Goal: Task Accomplishment & Management: Complete application form

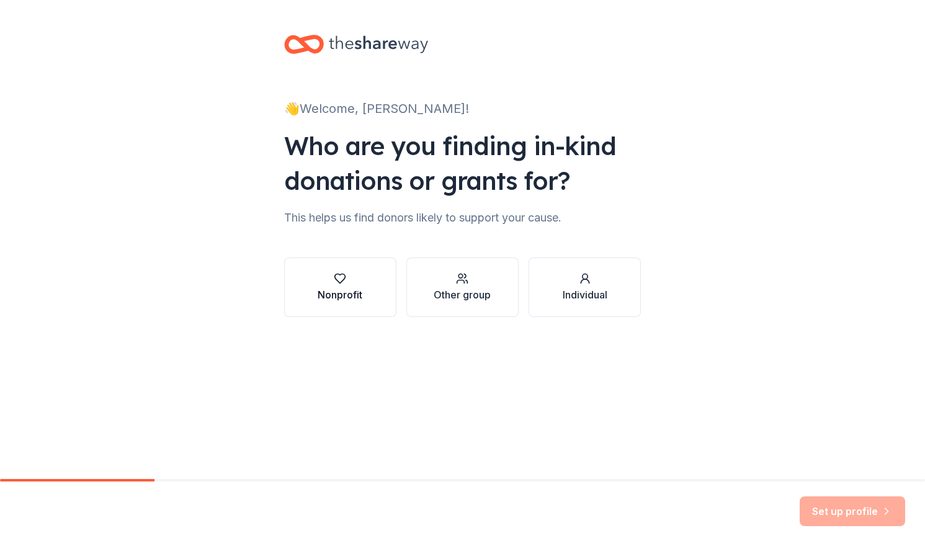
click at [322, 289] on div "Nonprofit" at bounding box center [339, 294] width 45 height 15
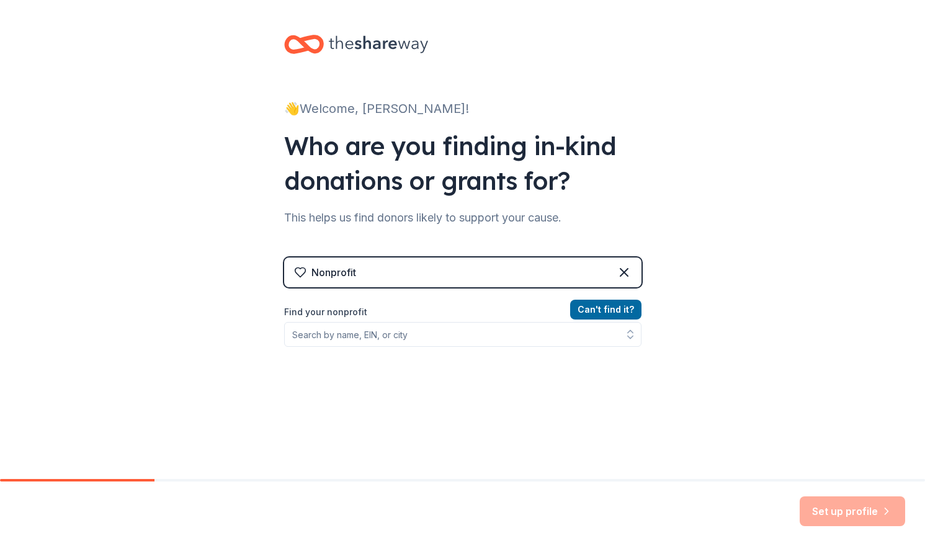
scroll to position [51, 0]
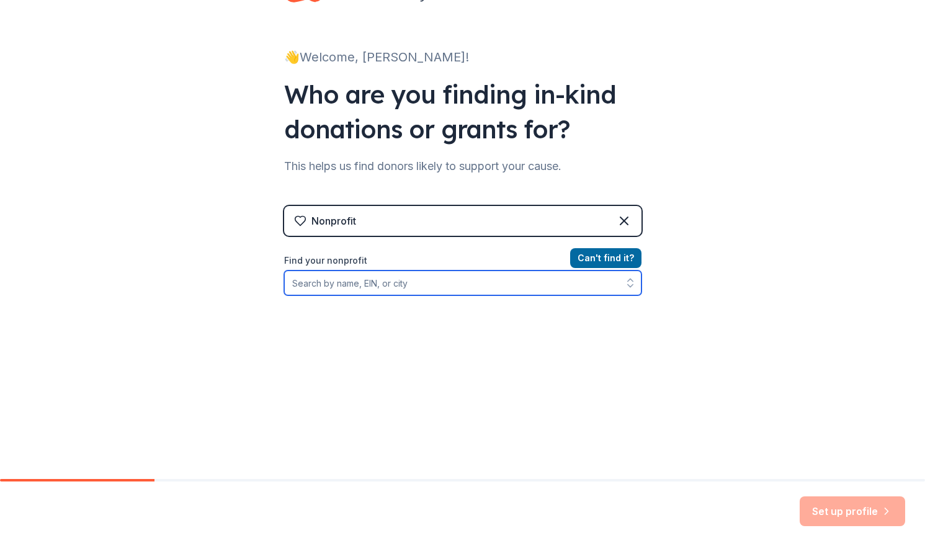
click at [406, 286] on input "Find your nonprofit" at bounding box center [462, 282] width 357 height 25
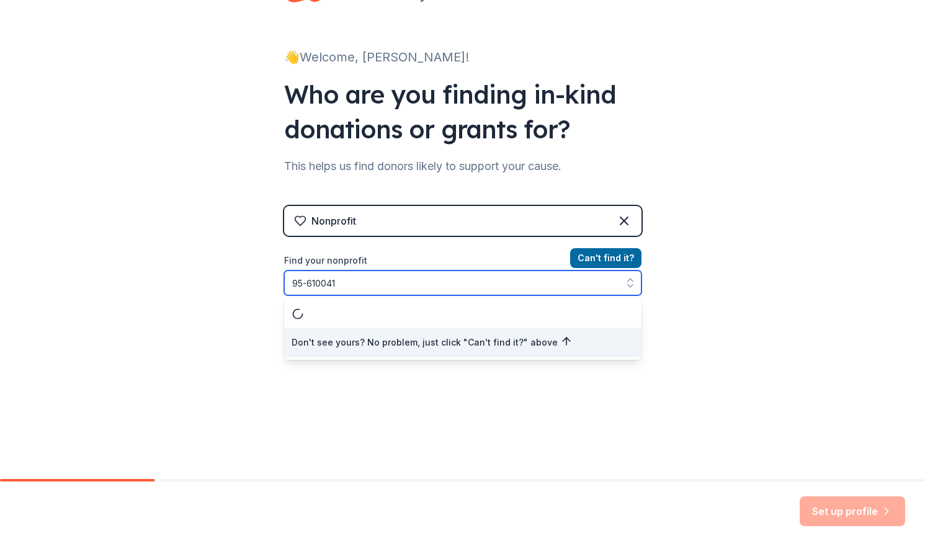
type input "[US_EMPLOYER_IDENTIFICATION_NUMBER]"
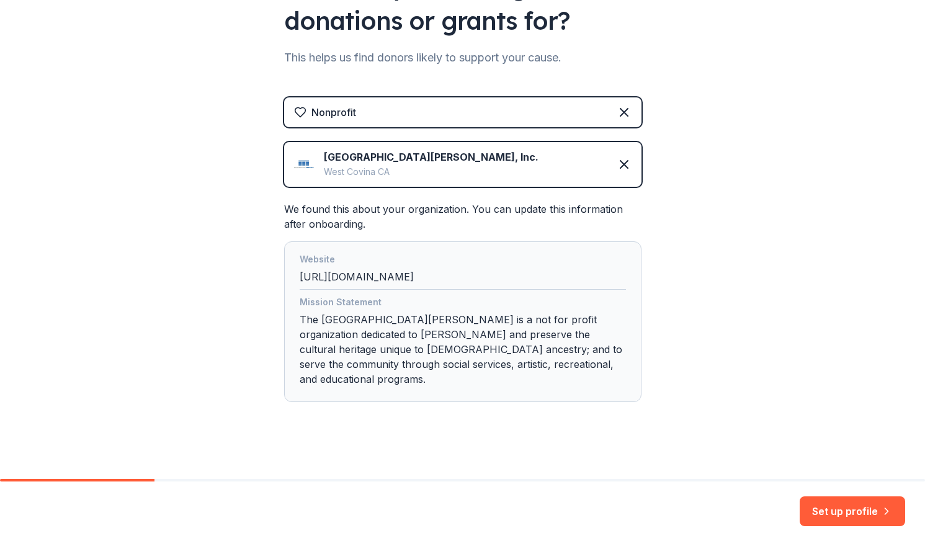
scroll to position [167, 0]
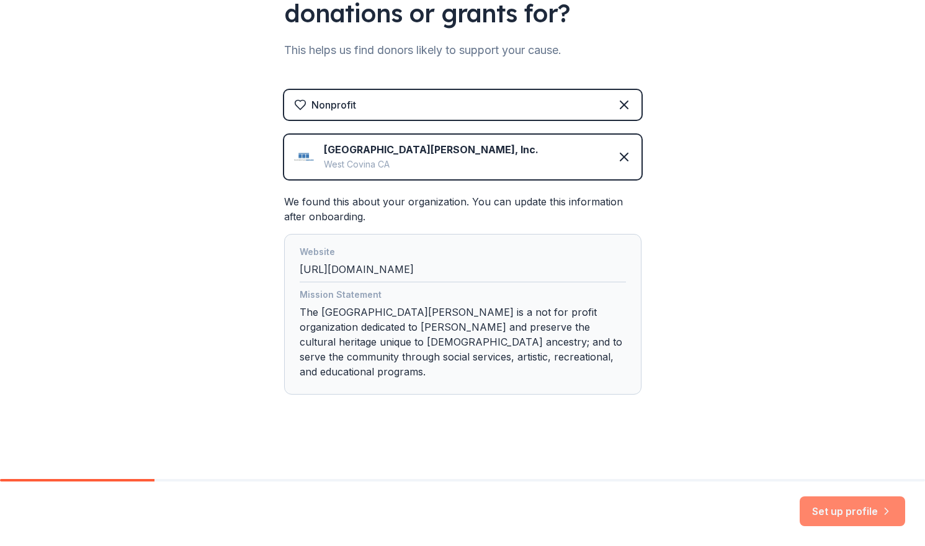
click at [848, 508] on button "Set up profile" at bounding box center [851, 511] width 105 height 30
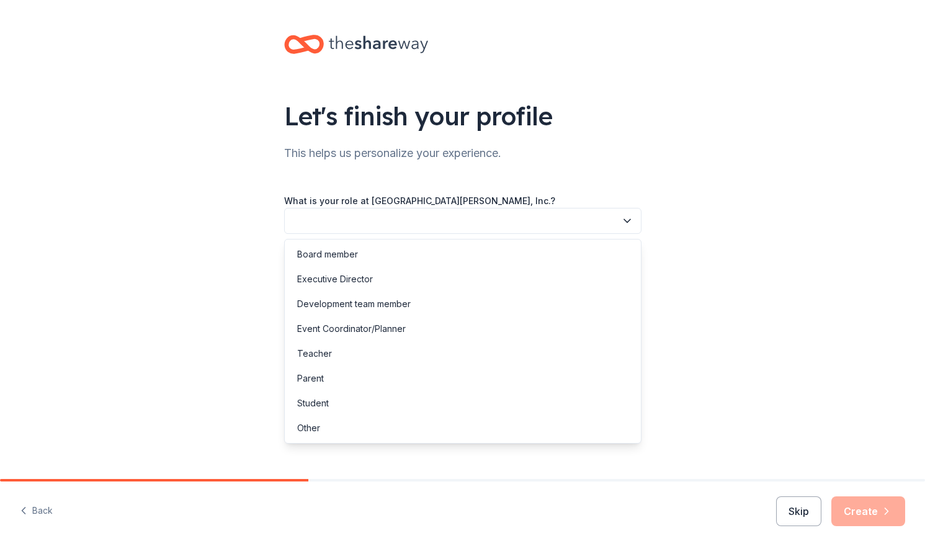
click at [560, 224] on button "button" at bounding box center [462, 221] width 357 height 26
click at [387, 332] on div "Event Coordinator/Planner" at bounding box center [351, 328] width 109 height 15
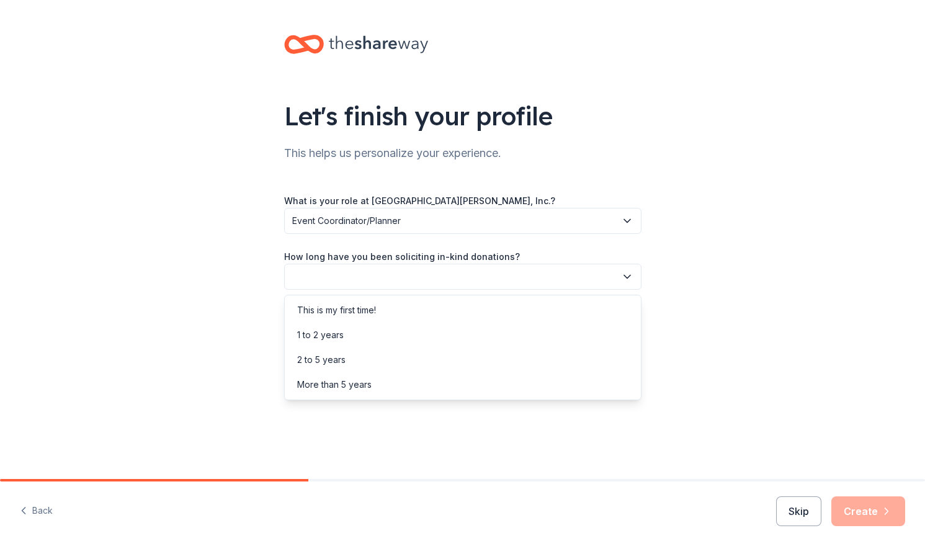
click at [321, 277] on button "button" at bounding box center [462, 277] width 357 height 26
click at [326, 309] on div "This is my first time!" at bounding box center [336, 310] width 79 height 15
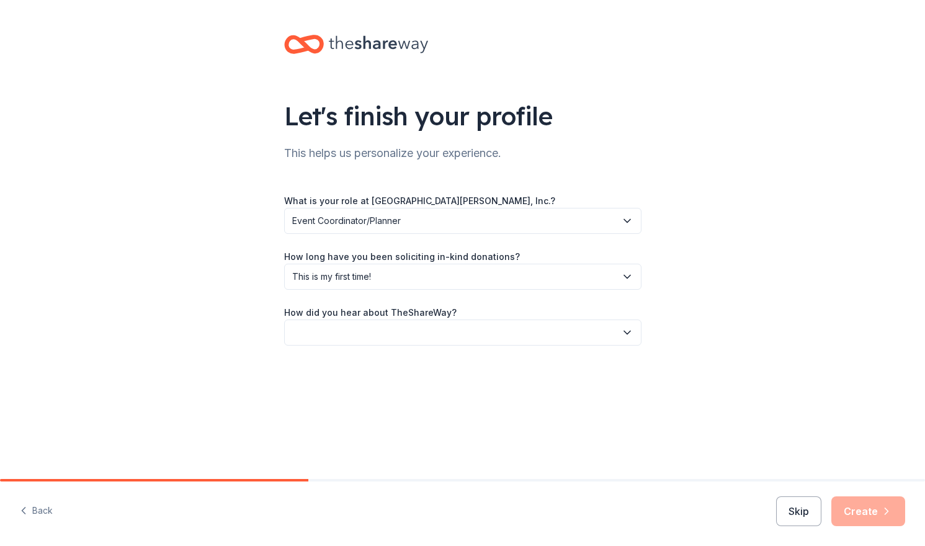
click at [466, 340] on button "button" at bounding box center [462, 332] width 357 height 26
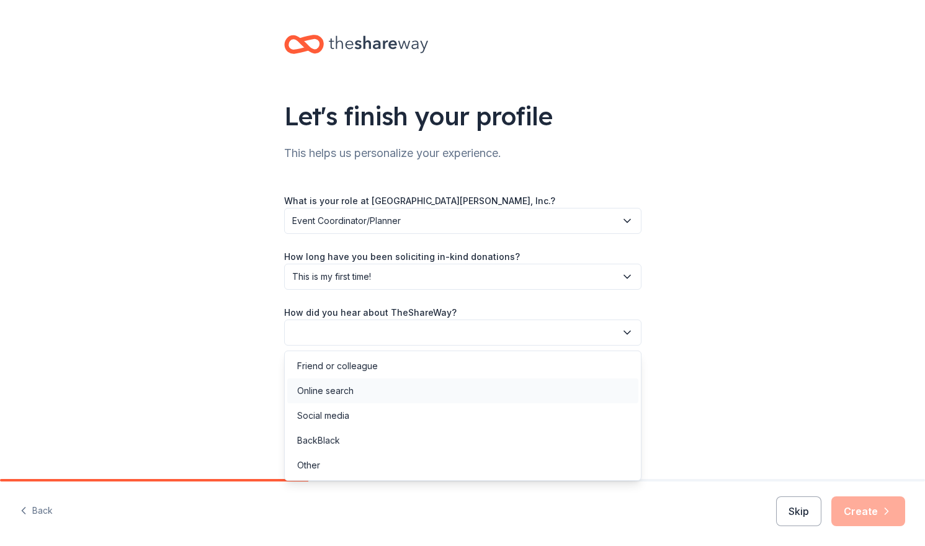
click at [326, 394] on div "Online search" at bounding box center [325, 390] width 56 height 15
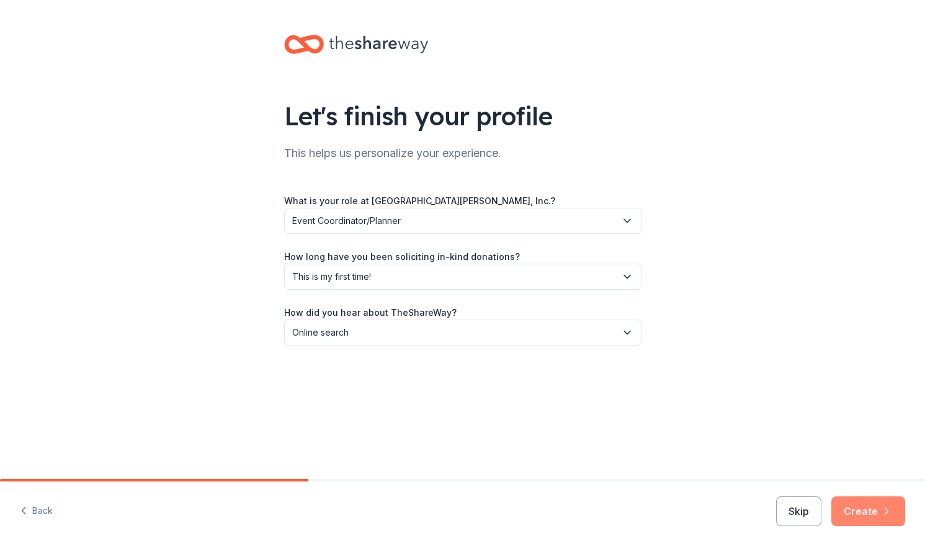
click at [874, 508] on button "Create" at bounding box center [868, 511] width 74 height 30
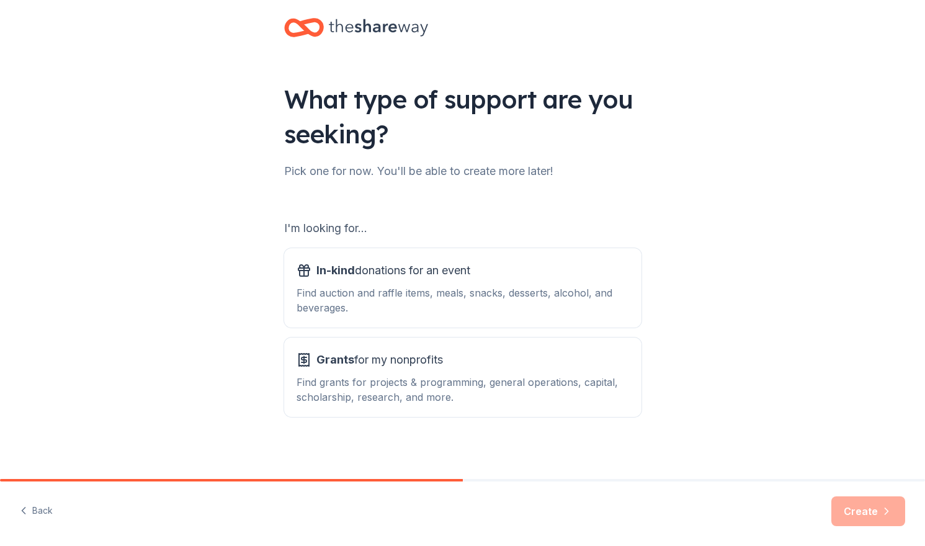
scroll to position [22, 0]
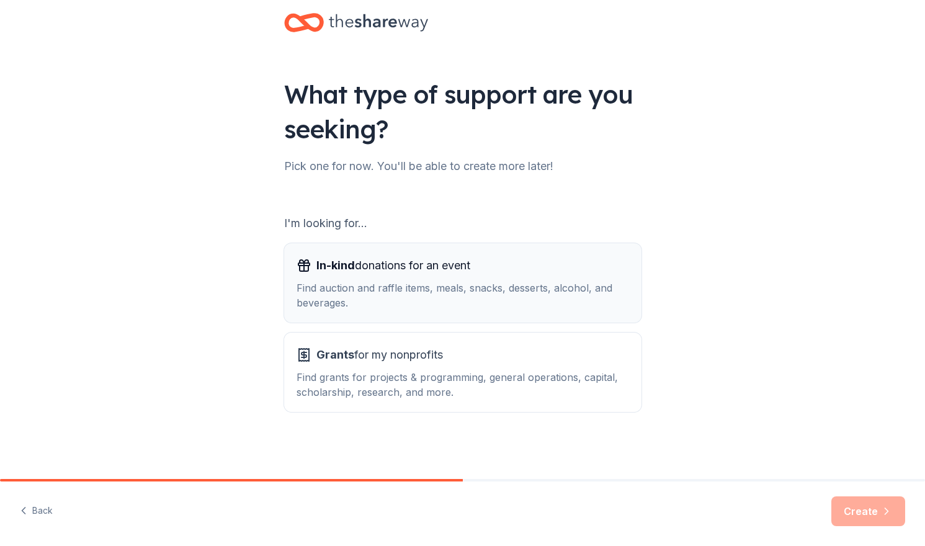
click at [522, 290] on div "Find auction and raffle items, meals, snacks, desserts, alcohol, and beverages." at bounding box center [462, 295] width 332 height 30
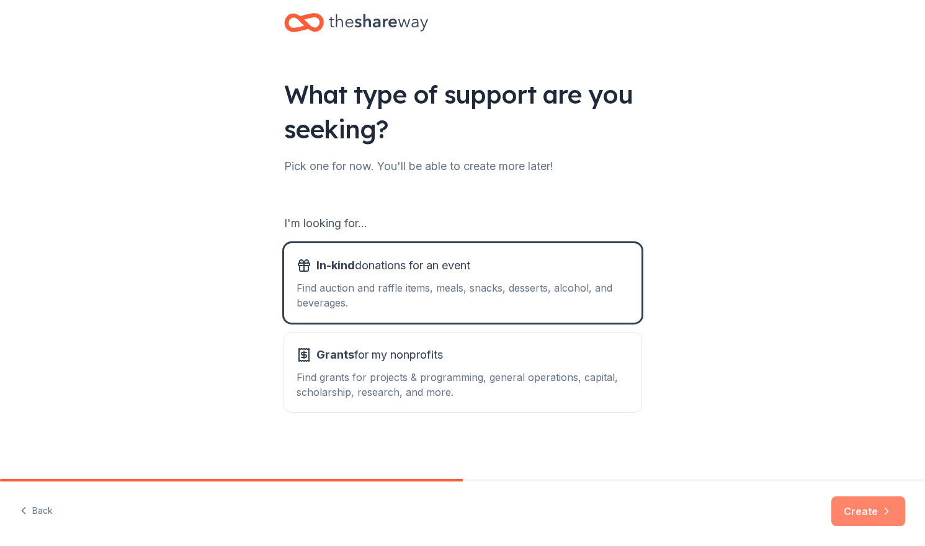
click at [872, 517] on button "Create" at bounding box center [868, 511] width 74 height 30
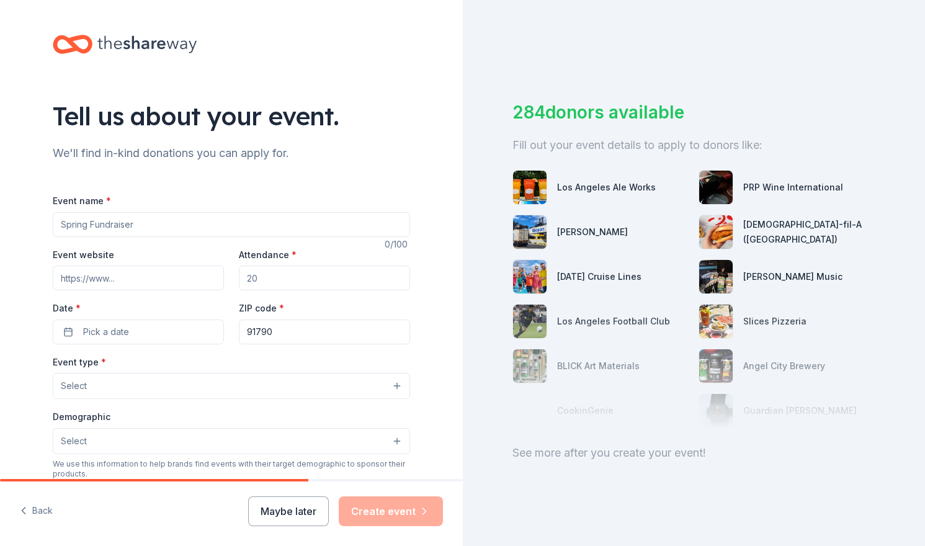
drag, startPoint x: 144, startPoint y: 229, endPoint x: 35, endPoint y: 229, distance: 109.1
click at [35, 229] on div "Tell us about your event. We'll find in-kind donations you can apply for. Event…" at bounding box center [231, 412] width 397 height 825
type input "Akimatsuri Golf Tournament"
click at [183, 273] on input "Event website" at bounding box center [138, 277] width 171 height 25
click at [133, 280] on input "Event website" at bounding box center [138, 277] width 171 height 25
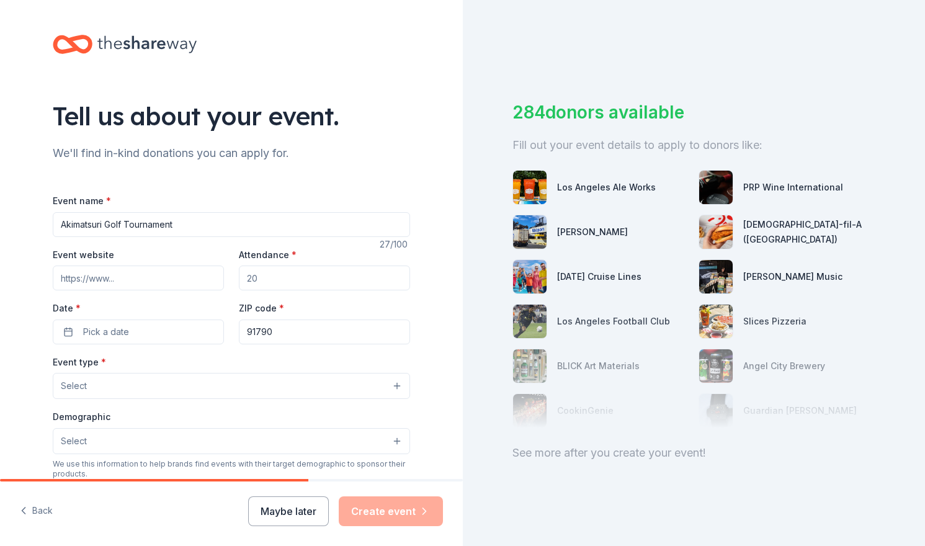
paste input "[URL][DOMAIN_NAME]"
type input "[URL][DOMAIN_NAME]"
drag, startPoint x: 265, startPoint y: 282, endPoint x: 218, endPoint y: 277, distance: 47.3
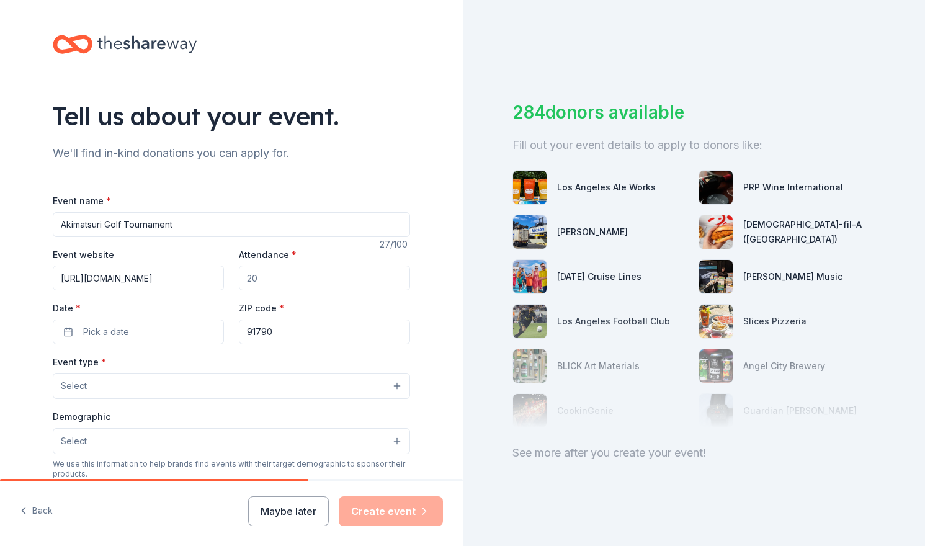
click at [218, 277] on div "Event website [URL][DOMAIN_NAME] Attendance * Date * Pick a date ZIP code * 917…" at bounding box center [231, 295] width 357 height 97
click at [342, 282] on input "Attendance *" at bounding box center [324, 277] width 171 height 25
type input "175"
click at [154, 337] on button "Pick a date" at bounding box center [138, 331] width 171 height 25
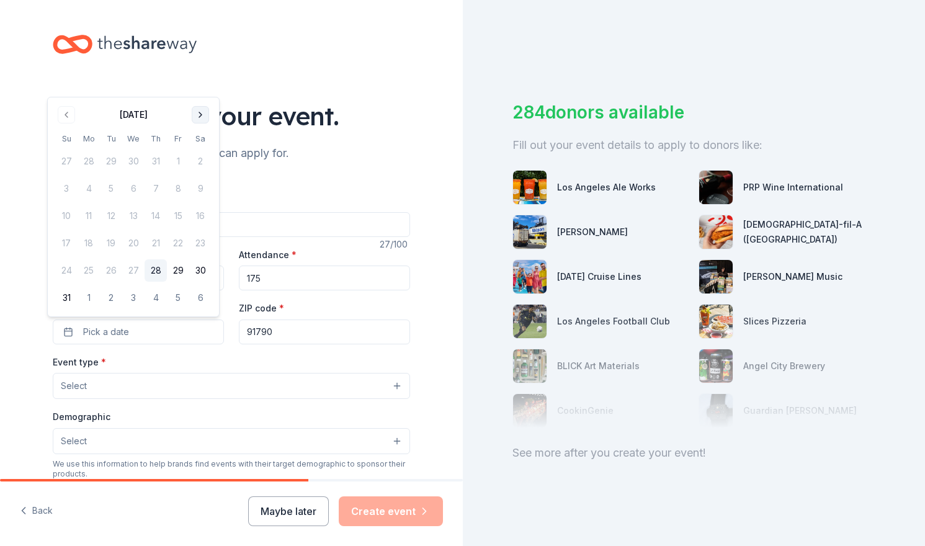
click at [201, 116] on button "Go to next month" at bounding box center [200, 114] width 17 height 17
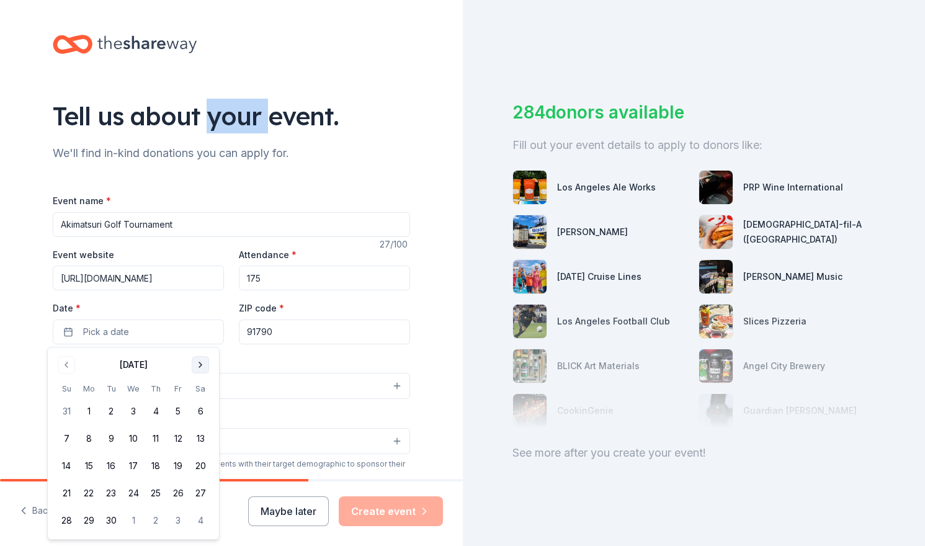
click at [201, 116] on div "Tell us about your event." at bounding box center [231, 116] width 357 height 35
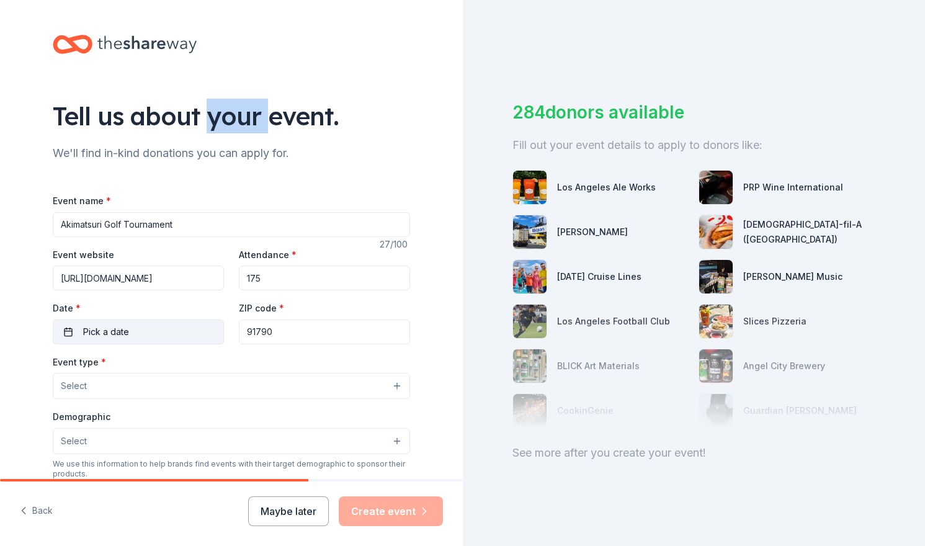
click at [156, 332] on button "Pick a date" at bounding box center [138, 331] width 171 height 25
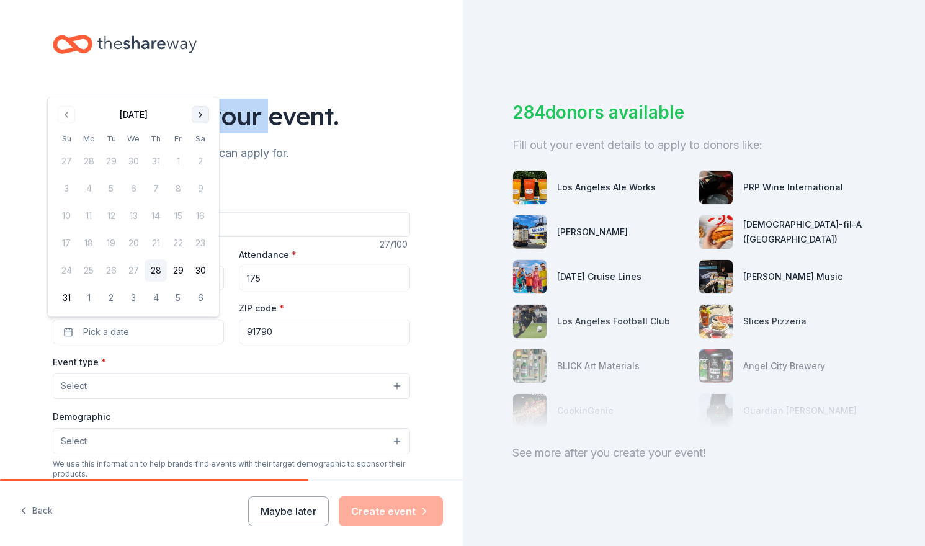
click at [196, 118] on button "Go to next month" at bounding box center [200, 114] width 17 height 17
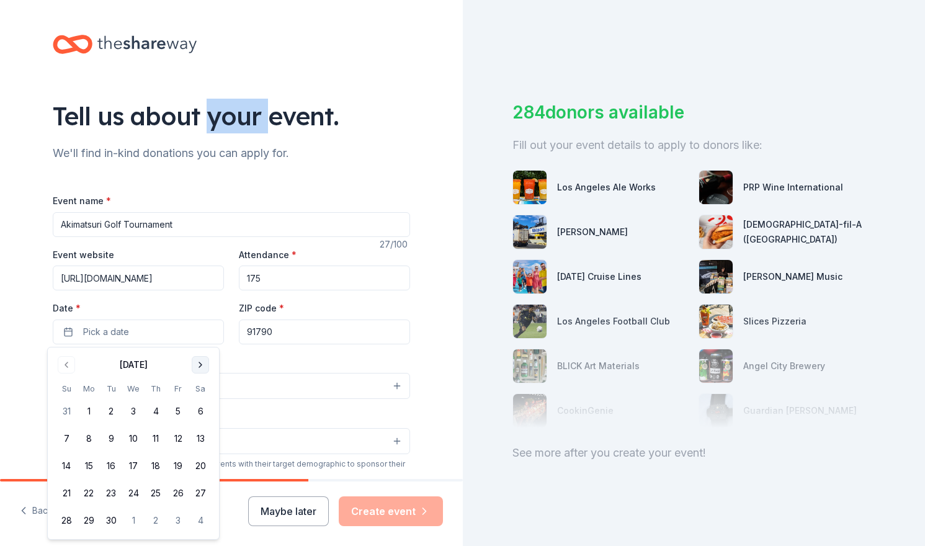
click at [203, 358] on button "Go to next month" at bounding box center [200, 364] width 17 height 17
click at [86, 443] on button "6" at bounding box center [89, 438] width 22 height 22
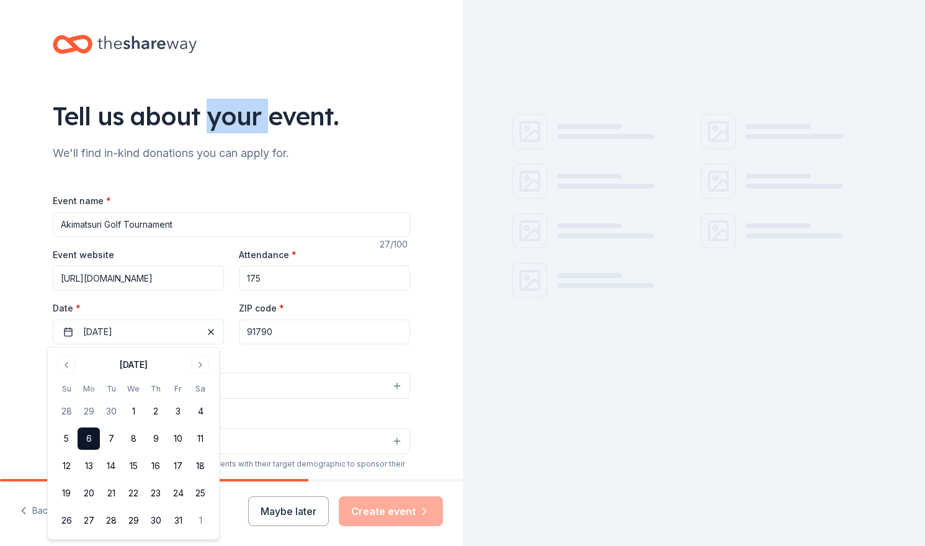
click at [257, 335] on input "91790" at bounding box center [324, 331] width 171 height 25
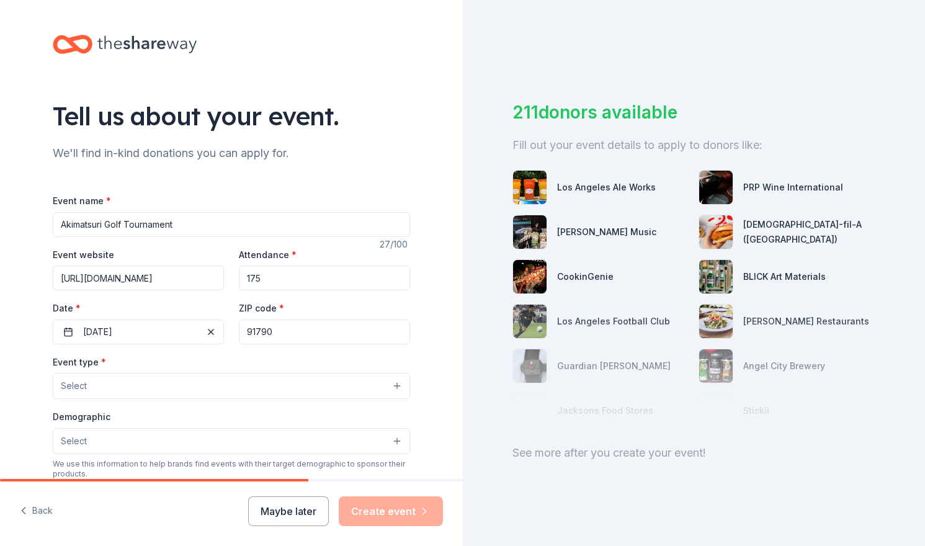
click at [36, 359] on div "Tell us about your event. We'll find in-kind donations you can apply for. Event…" at bounding box center [231, 412] width 397 height 825
click at [76, 394] on button "Select" at bounding box center [231, 386] width 357 height 26
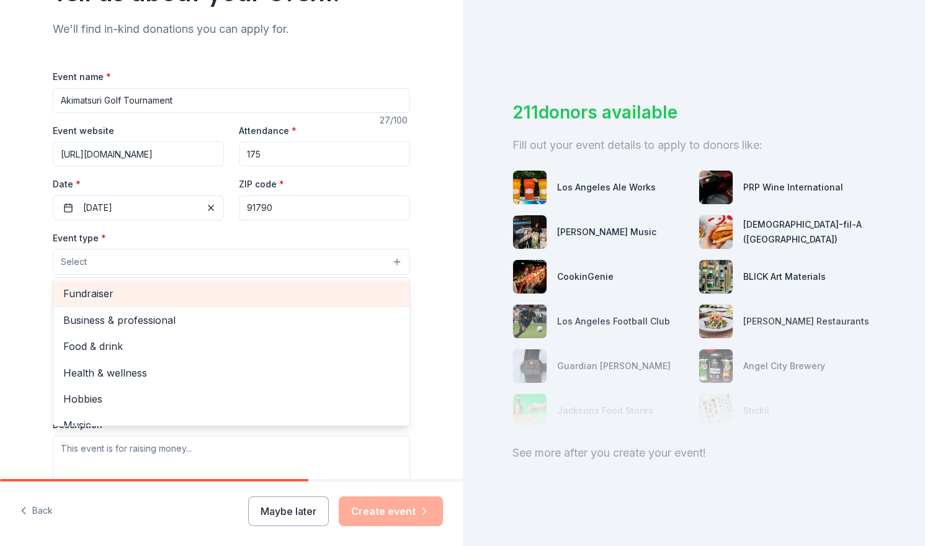
click at [205, 290] on span "Fundraiser" at bounding box center [231, 293] width 336 height 16
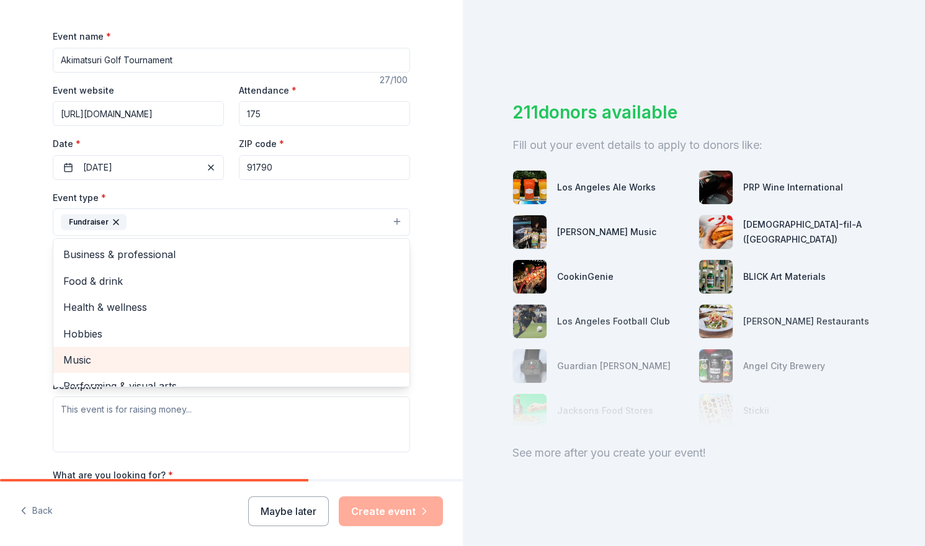
scroll to position [186, 0]
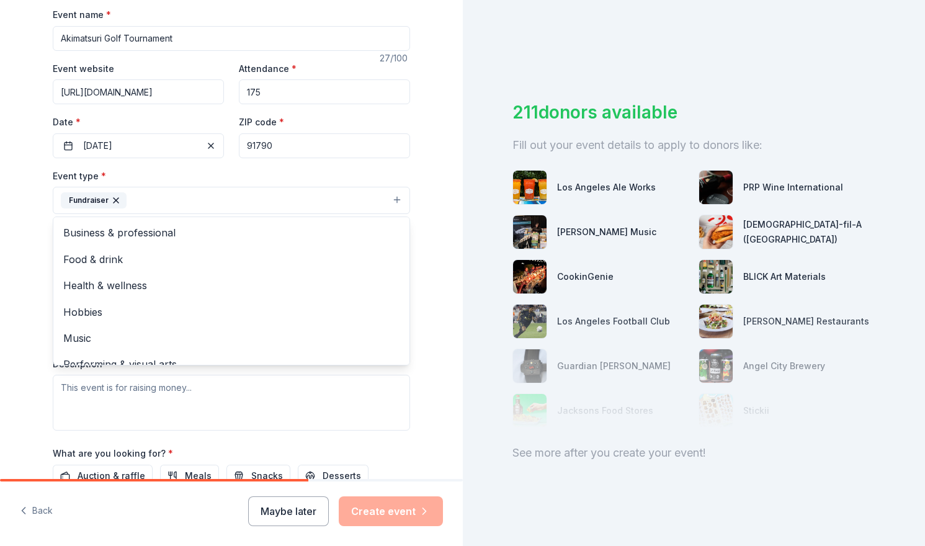
click at [422, 383] on div "Tell us about your event. We'll find in-kind donations you can apply for. Event…" at bounding box center [231, 227] width 397 height 827
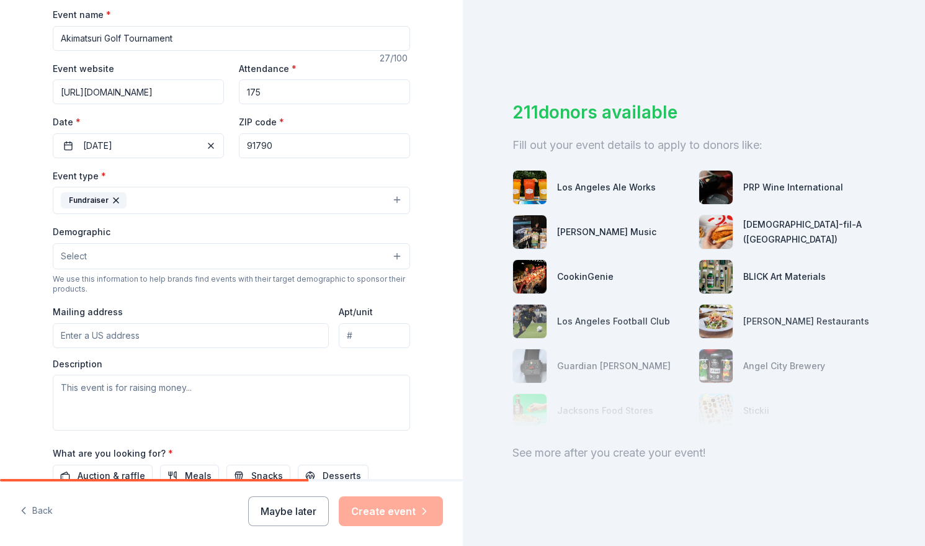
click at [130, 256] on button "Select" at bounding box center [231, 256] width 357 height 26
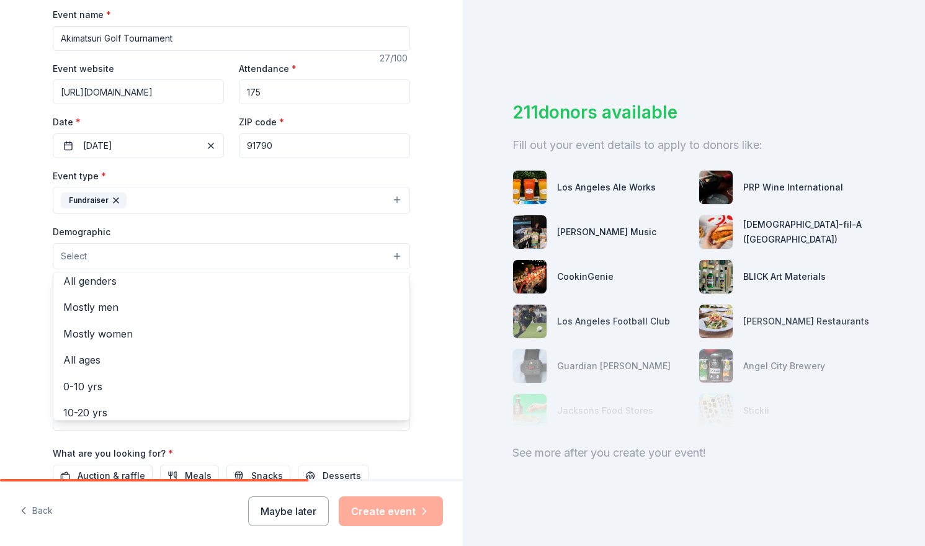
scroll to position [0, 0]
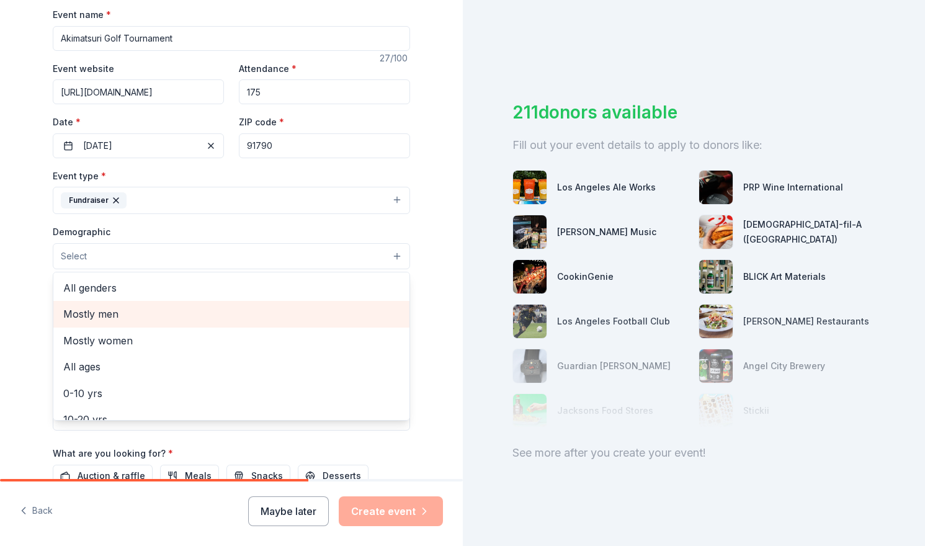
click at [131, 309] on span "Mostly men" at bounding box center [231, 314] width 336 height 16
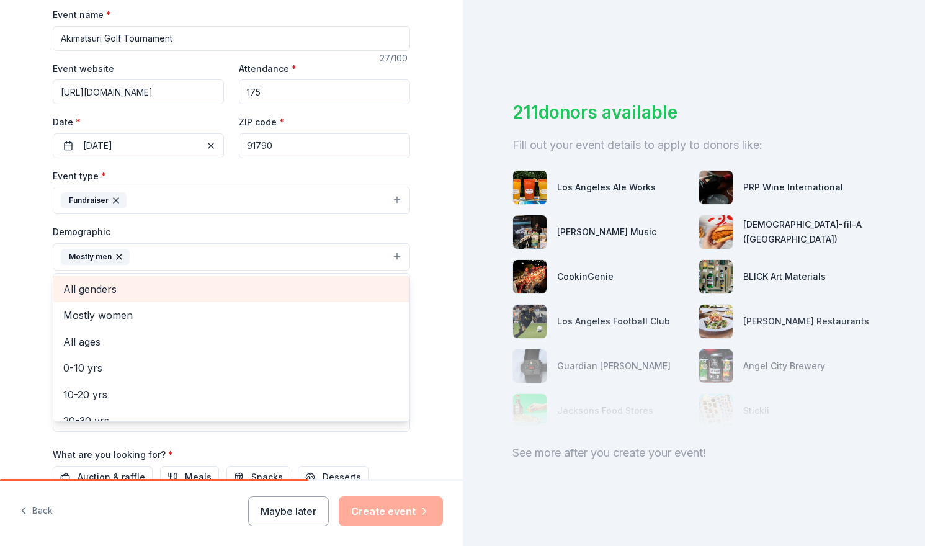
click at [104, 295] on span "All genders" at bounding box center [231, 289] width 336 height 16
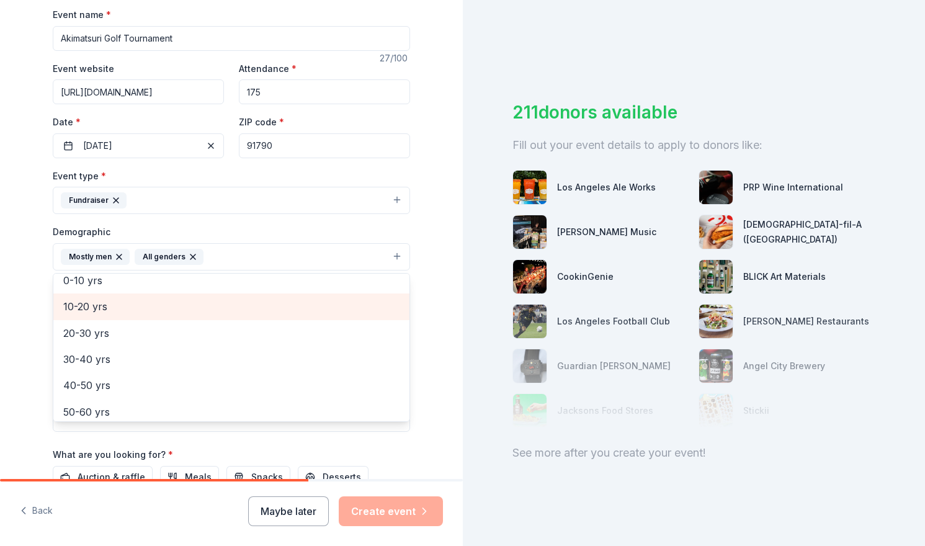
scroll to position [62, 0]
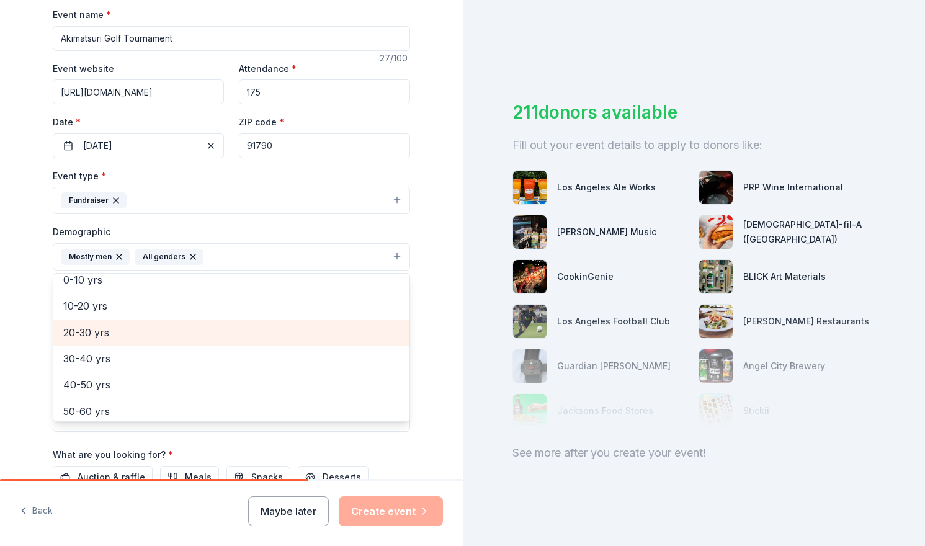
click at [118, 332] on span "20-30 yrs" at bounding box center [231, 332] width 336 height 16
click at [120, 337] on span "30-40 yrs" at bounding box center [231, 332] width 336 height 16
click at [120, 337] on span "40-50 yrs" at bounding box center [231, 332] width 336 height 16
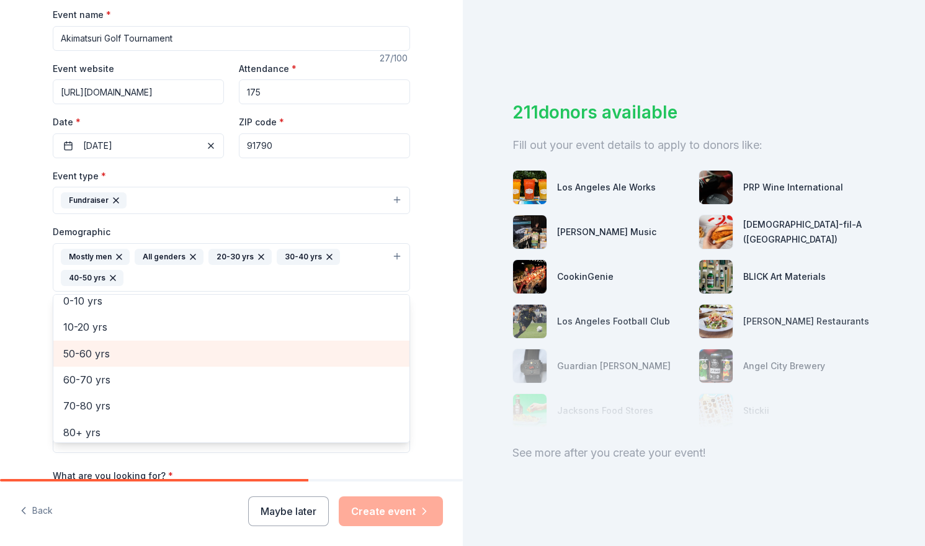
click at [120, 357] on span "50-60 yrs" at bounding box center [231, 353] width 336 height 16
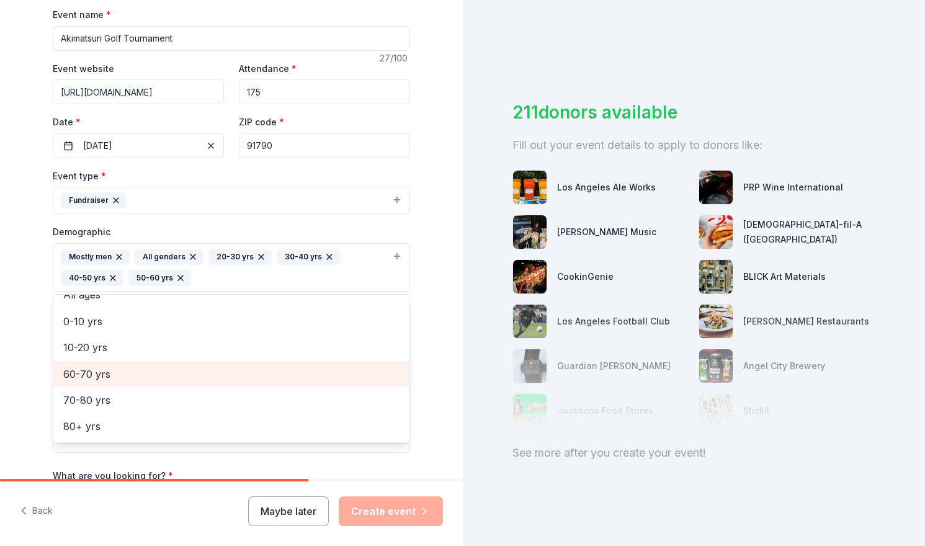
click at [119, 368] on span "60-70 yrs" at bounding box center [231, 374] width 336 height 16
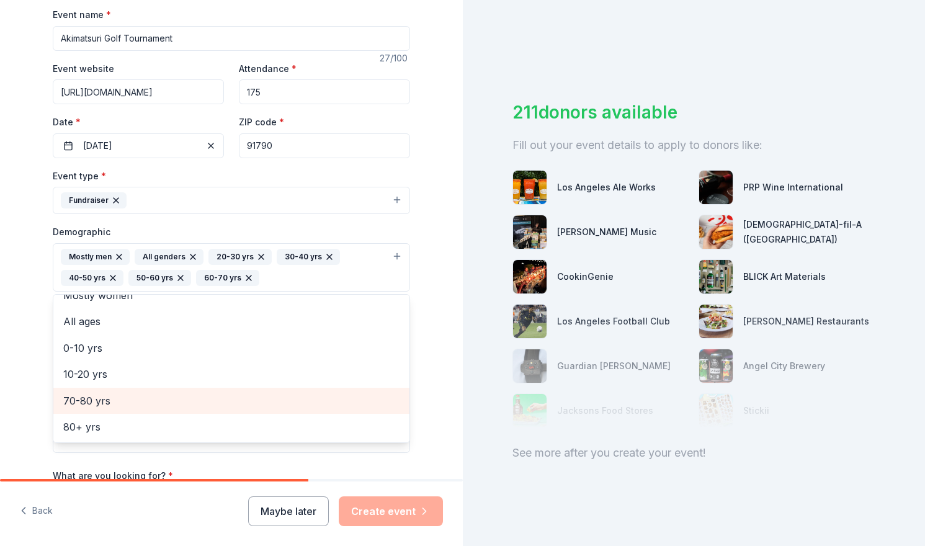
click at [118, 397] on span "70-80 yrs" at bounding box center [231, 400] width 336 height 16
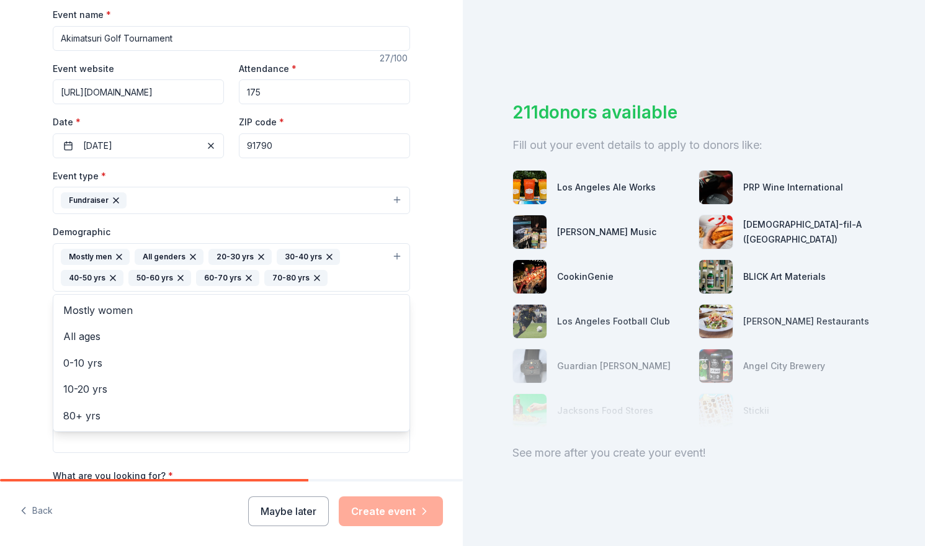
click at [33, 331] on div "Tell us about your event. We'll find in-kind donations you can apply for. Event…" at bounding box center [231, 238] width 397 height 849
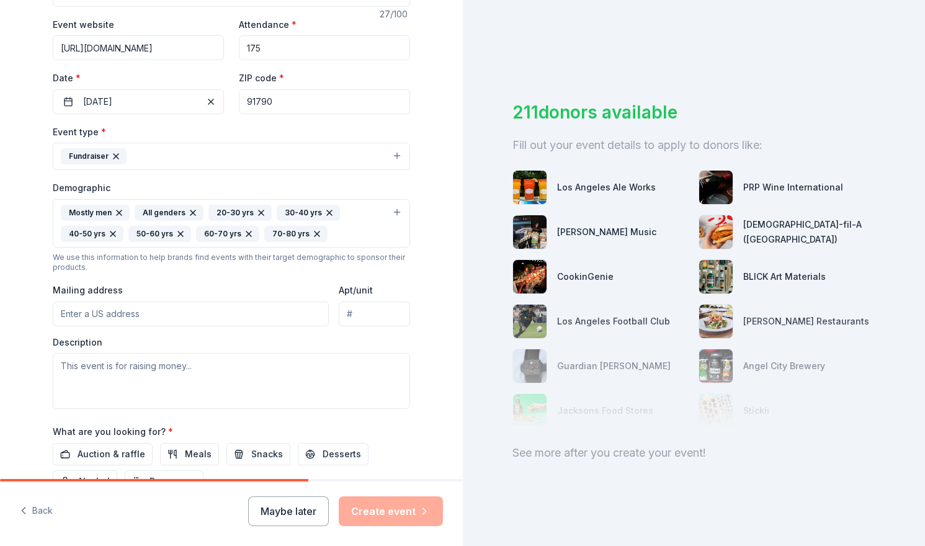
scroll to position [310, 0]
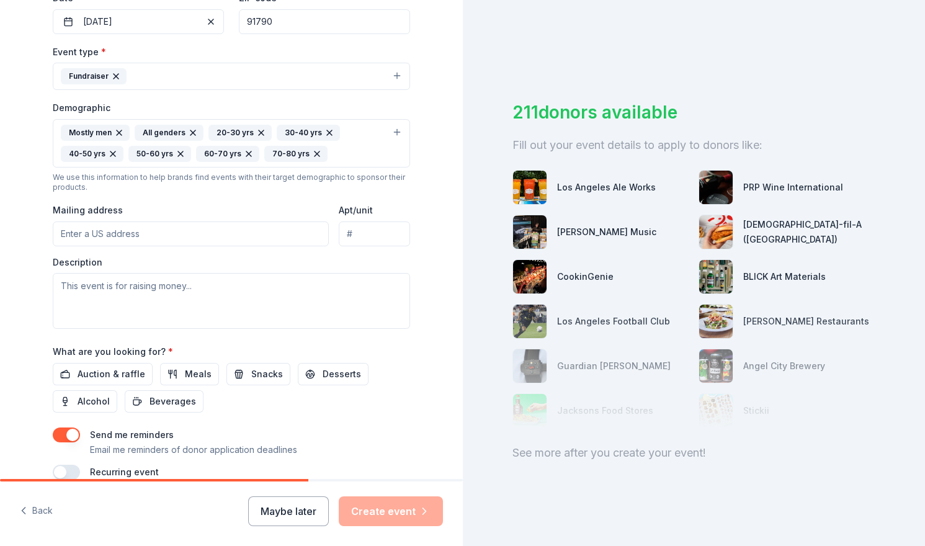
click at [117, 232] on input "Mailing address" at bounding box center [191, 233] width 276 height 25
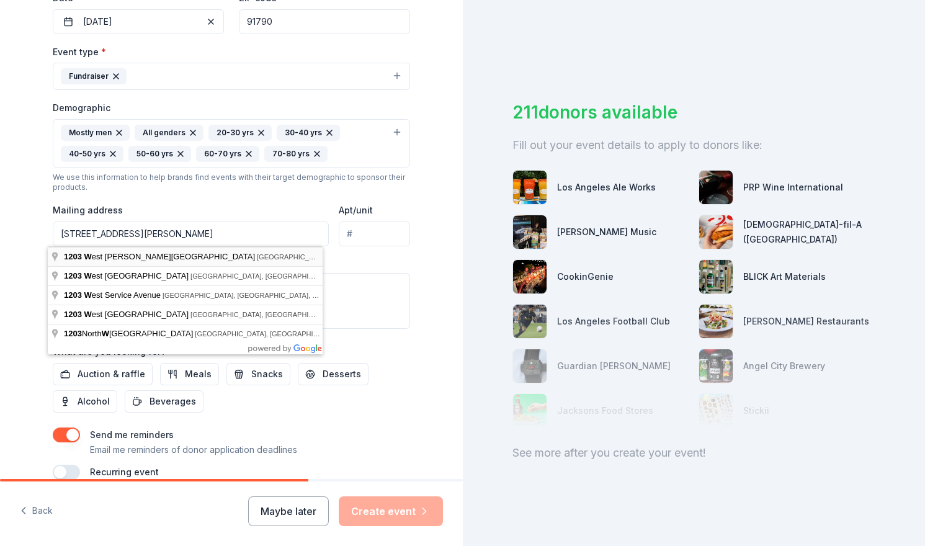
type input "[STREET_ADDRESS][PERSON_NAME]"
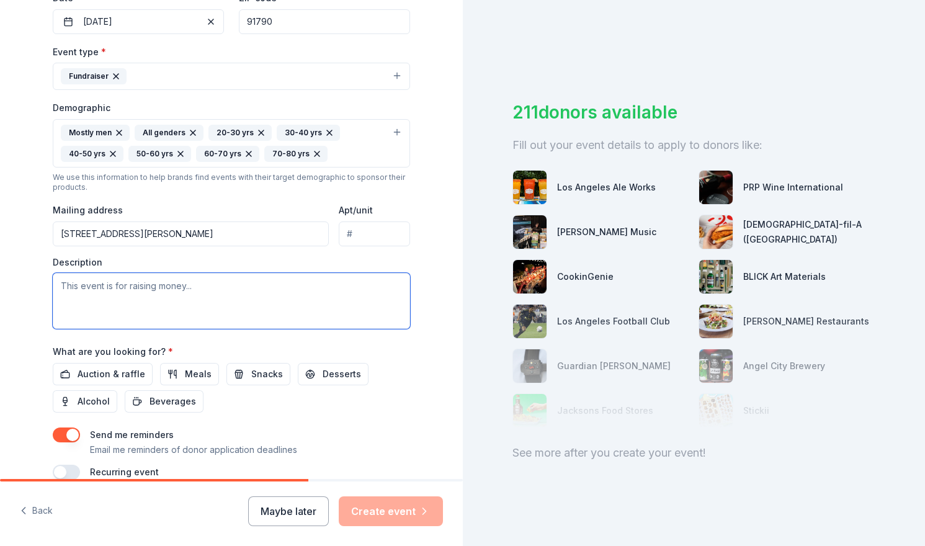
click at [130, 288] on textarea at bounding box center [231, 301] width 357 height 56
paste textarea "The Golf Tournament is one of two fundraisers that the ESGVJCC has every year t…"
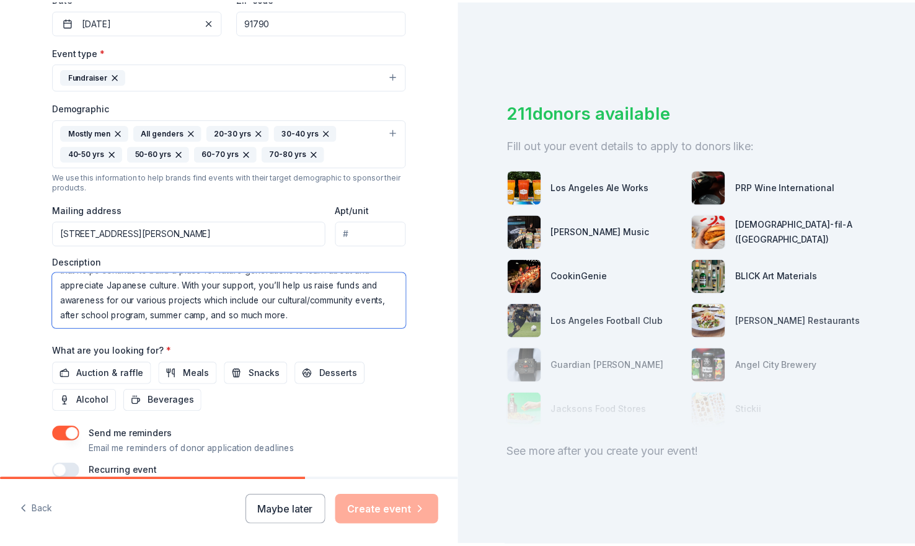
scroll to position [370, 0]
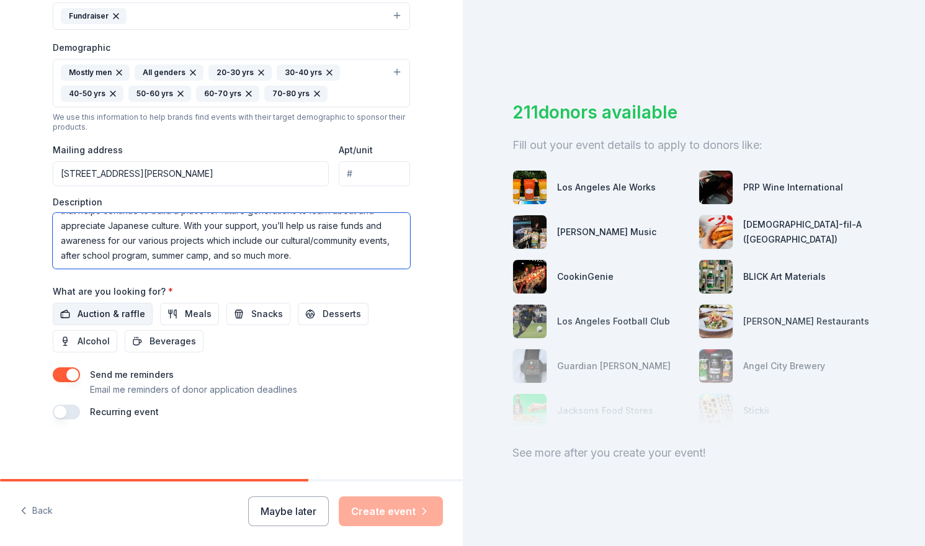
type textarea "The Golf Tournament is one of two fundraisers that the ESGVJCC has every year t…"
click at [93, 312] on span "Auction & raffle" at bounding box center [112, 313] width 68 height 15
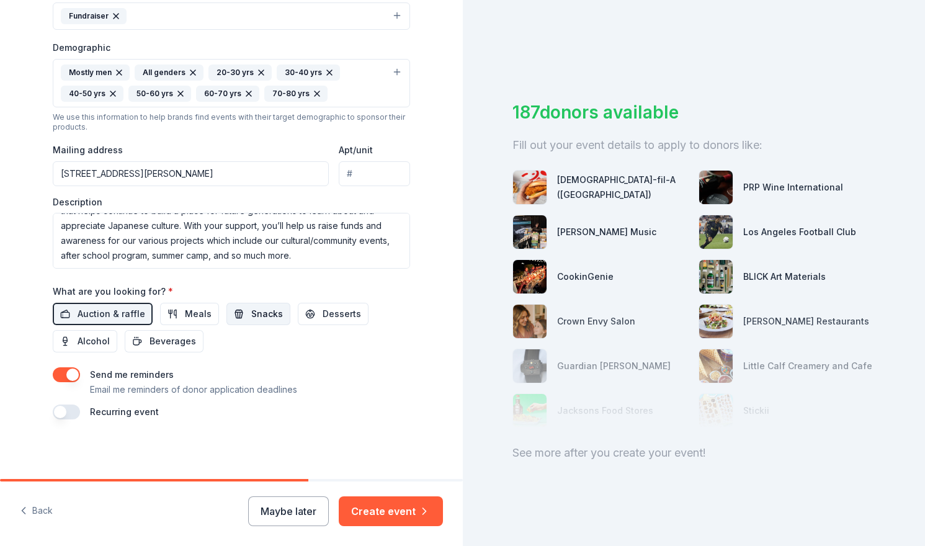
click at [251, 315] on span "Snacks" at bounding box center [267, 313] width 32 height 15
click at [326, 309] on span "Desserts" at bounding box center [341, 313] width 38 height 15
click at [90, 341] on span "Alcohol" at bounding box center [94, 341] width 32 height 15
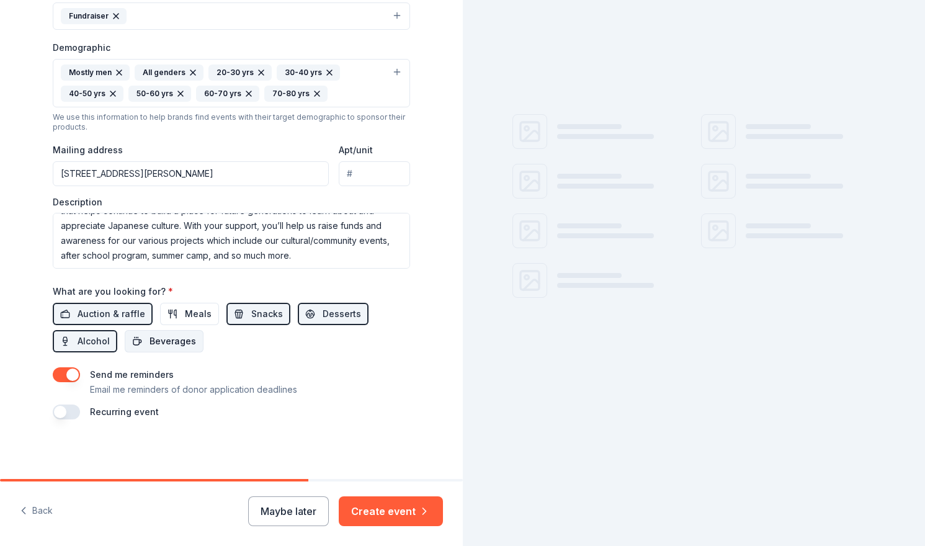
click at [155, 342] on span "Beverages" at bounding box center [172, 341] width 47 height 15
click at [175, 318] on button "Meals" at bounding box center [189, 314] width 59 height 22
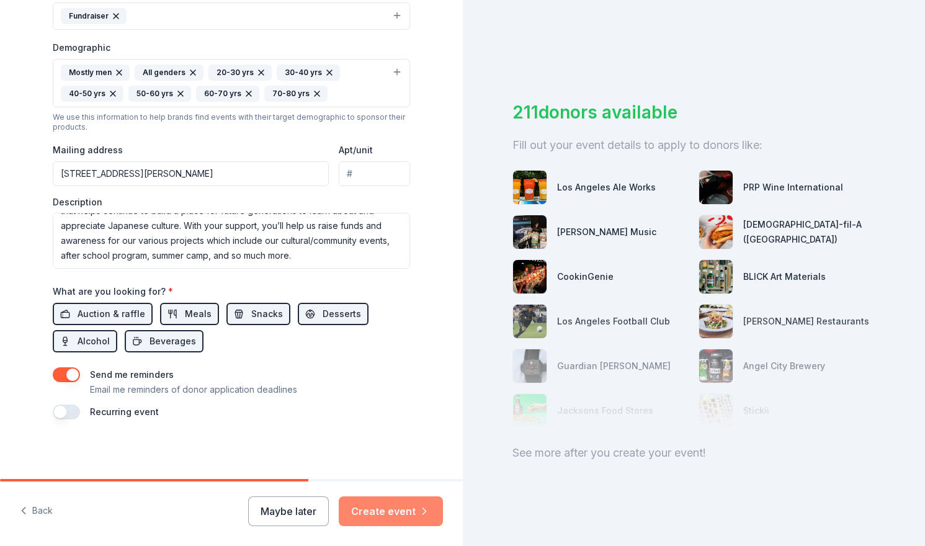
click at [419, 503] on button "Create event" at bounding box center [391, 511] width 104 height 30
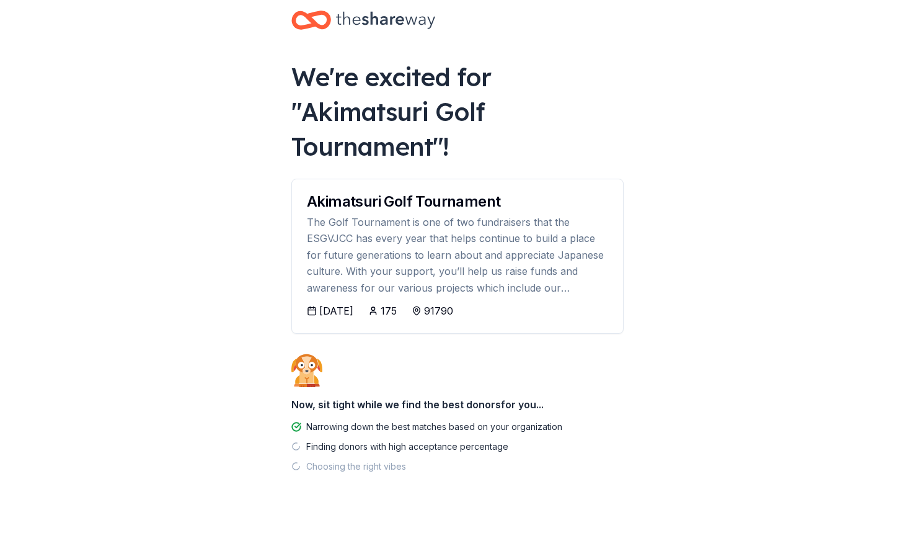
scroll to position [29, 0]
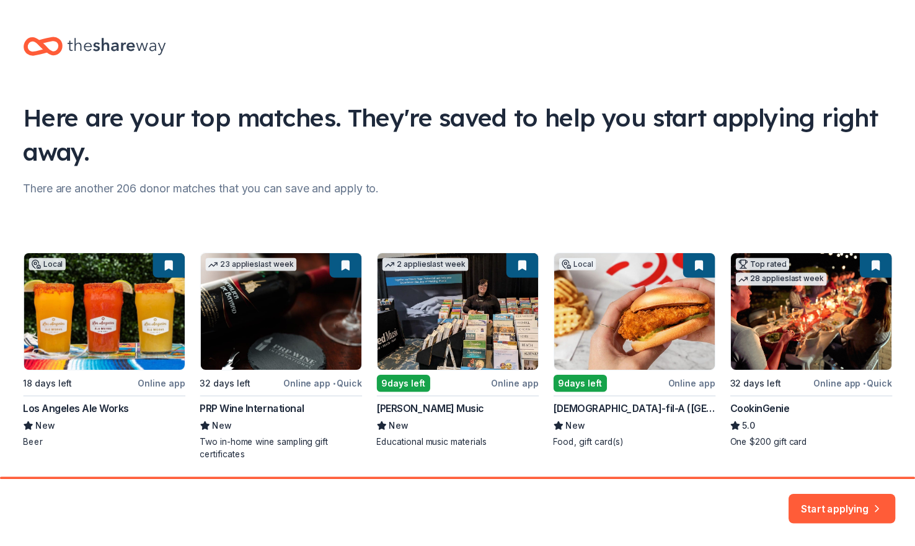
scroll to position [43, 0]
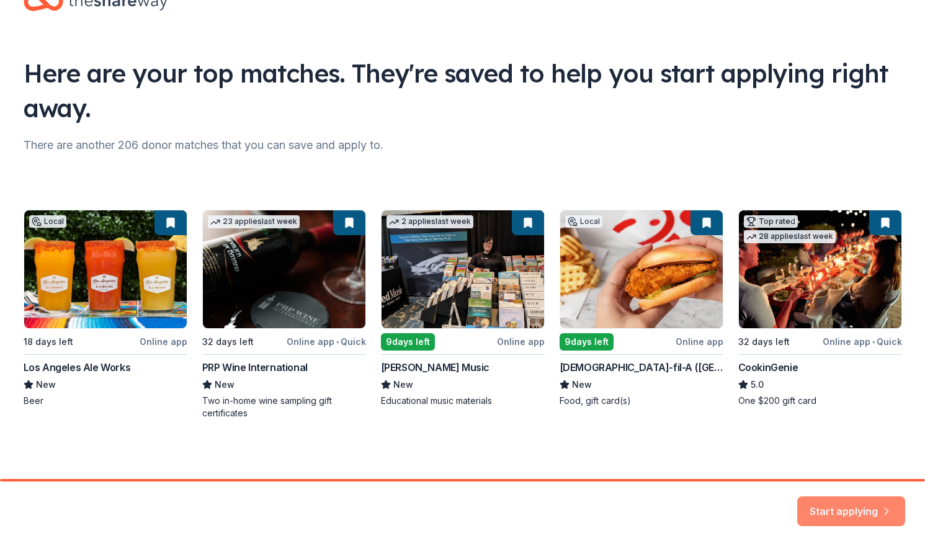
click at [837, 515] on button "Start applying" at bounding box center [851, 504] width 108 height 30
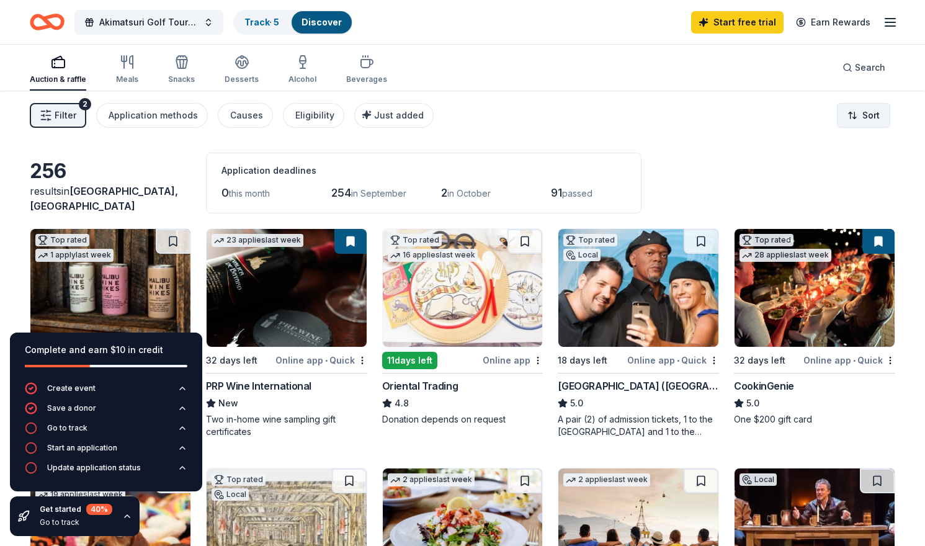
click at [868, 122] on html "Akimatsuri Golf Tournament Track · 5 Discover Start free trial Earn Rewards Auc…" at bounding box center [462, 273] width 925 height 546
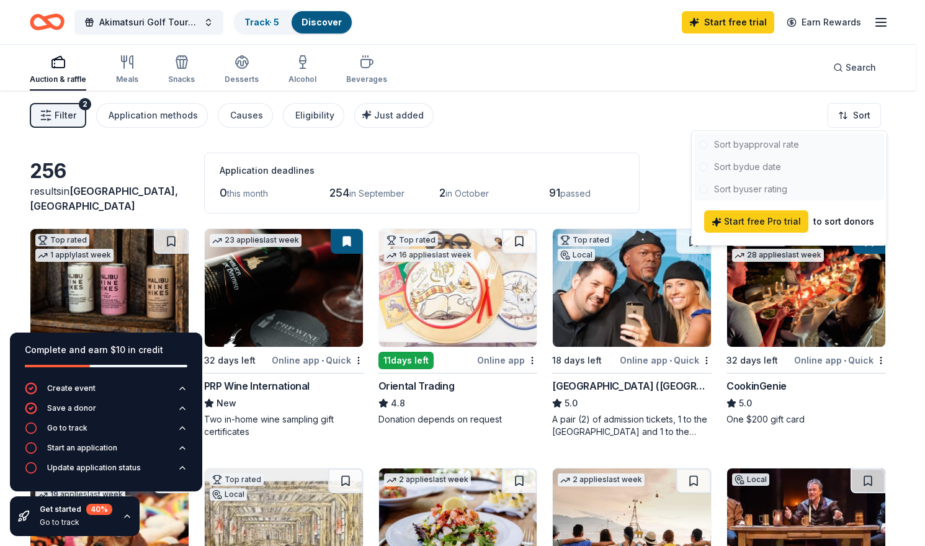
click at [616, 151] on html "Akimatsuri Golf Tournament Track · 5 Discover Start free trial Earn Rewards Auc…" at bounding box center [462, 273] width 925 height 546
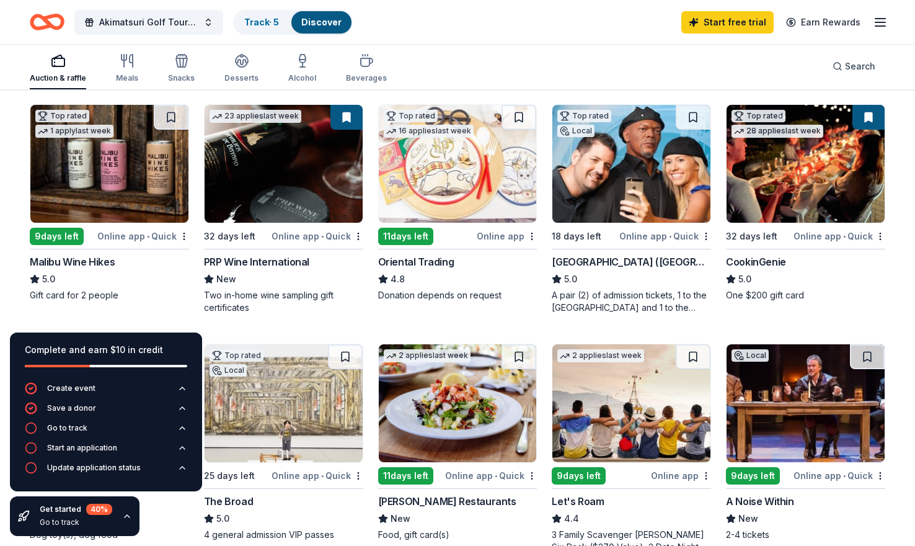
scroll to position [62, 0]
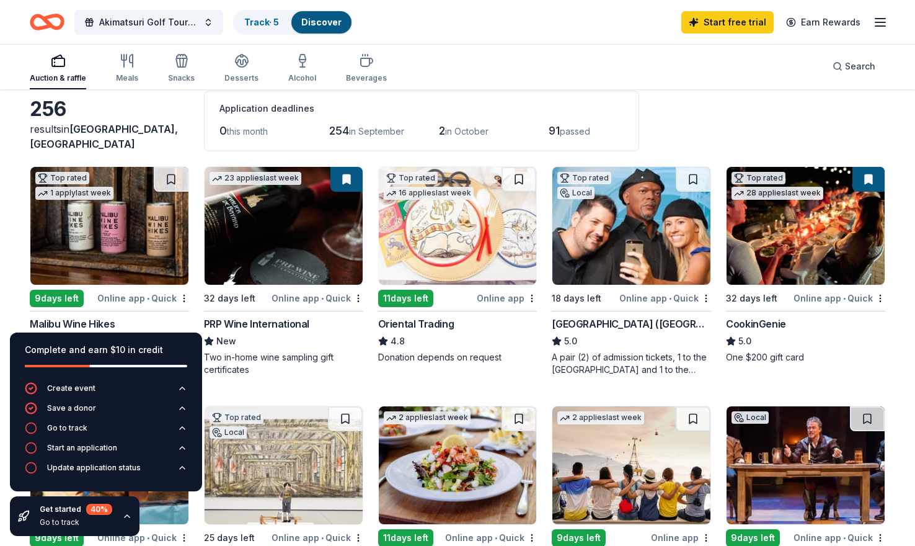
click at [466, 94] on div "Application deadlines 0 this month 254 in [DATE] in October 91 passed" at bounding box center [421, 121] width 435 height 61
